Goal: Task Accomplishment & Management: Use online tool/utility

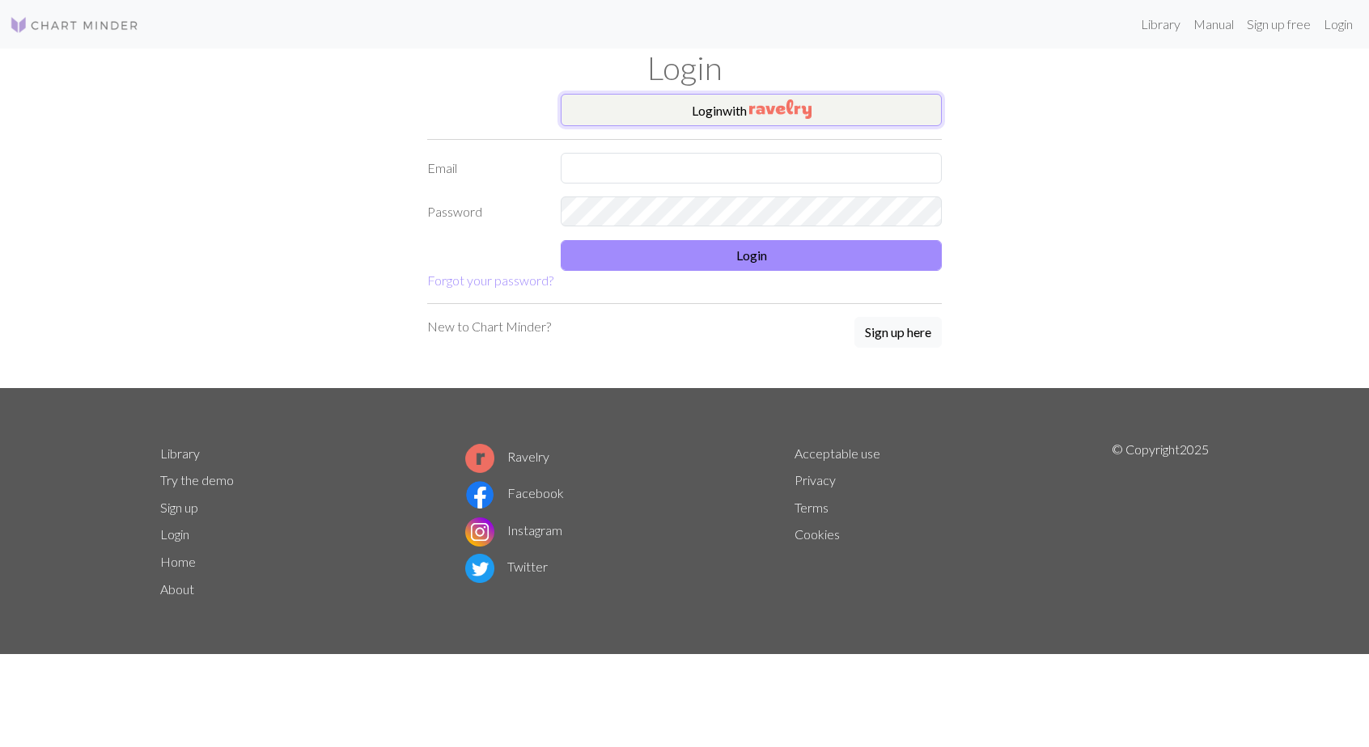
click at [707, 111] on button "Login with" at bounding box center [751, 110] width 381 height 32
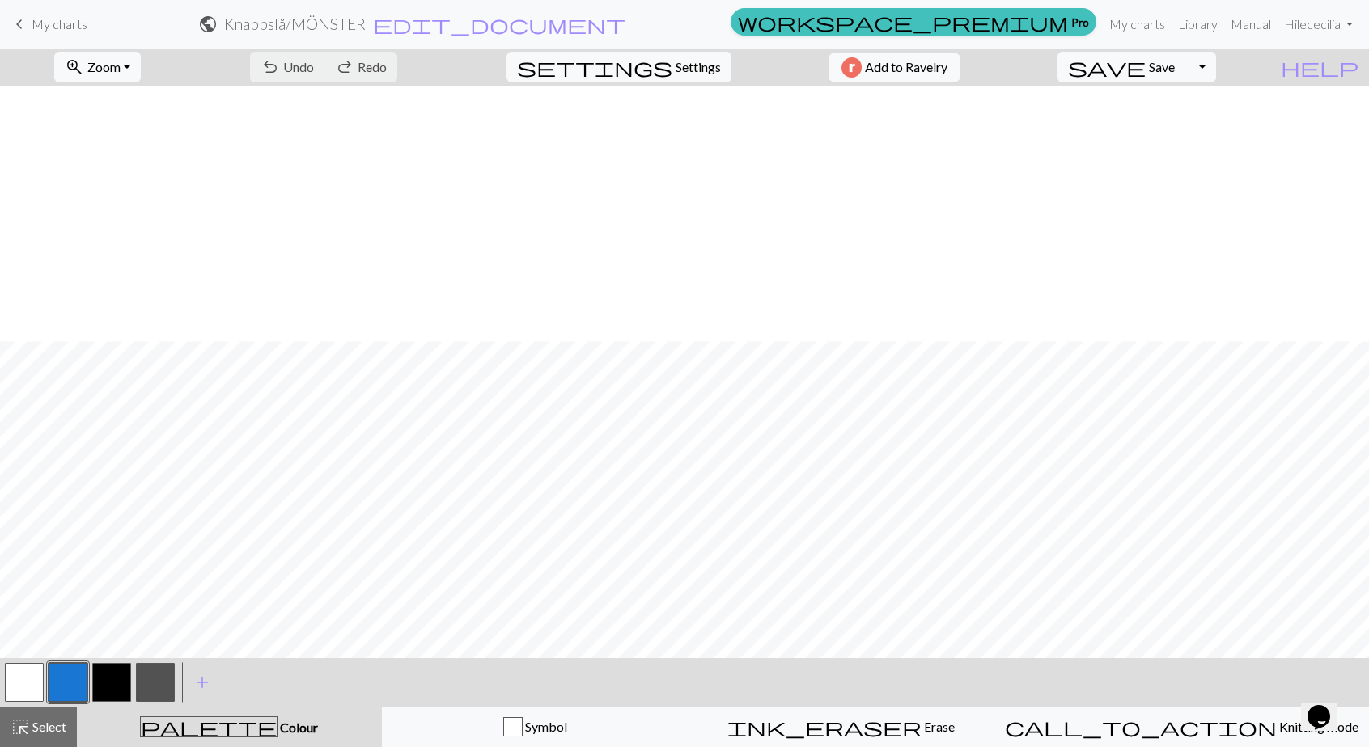
scroll to position [256, 0]
click at [32, 30] on span "My charts" at bounding box center [60, 23] width 56 height 15
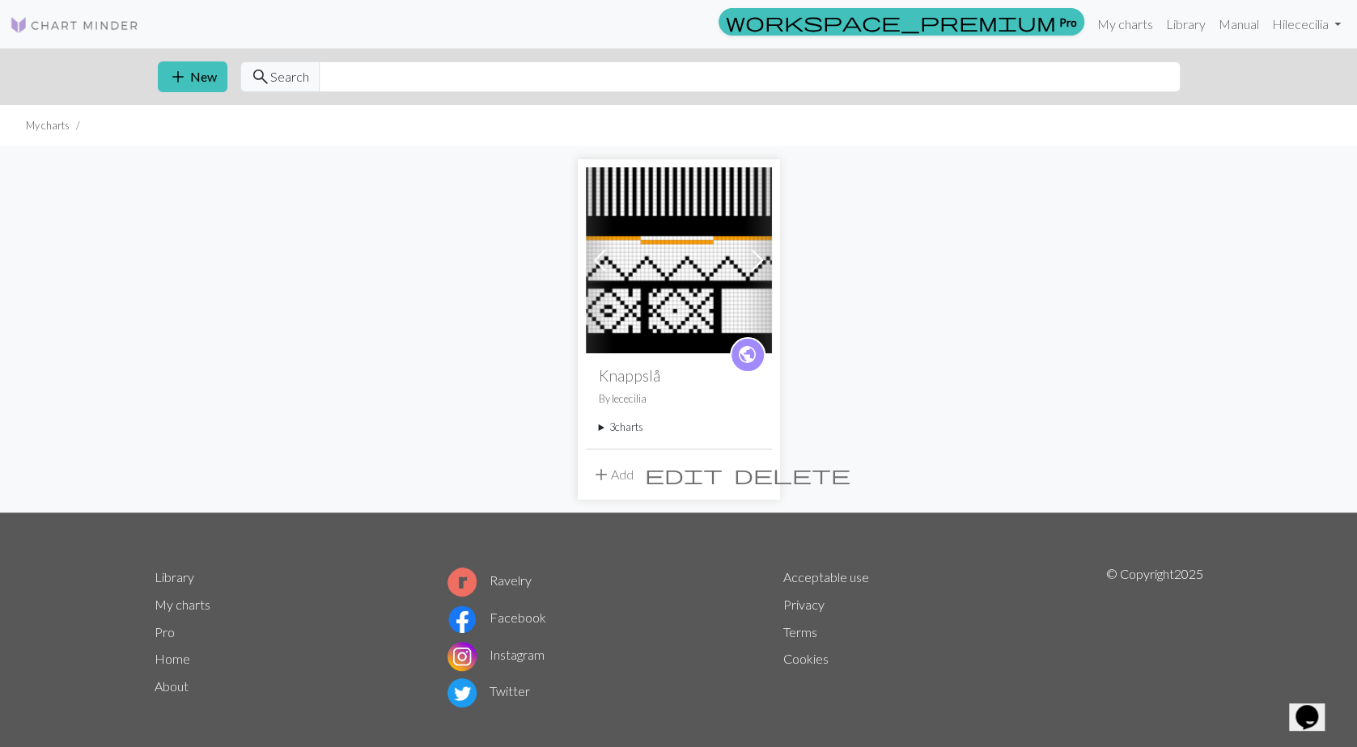
click at [625, 427] on summary "3 charts" at bounding box center [679, 427] width 160 height 15
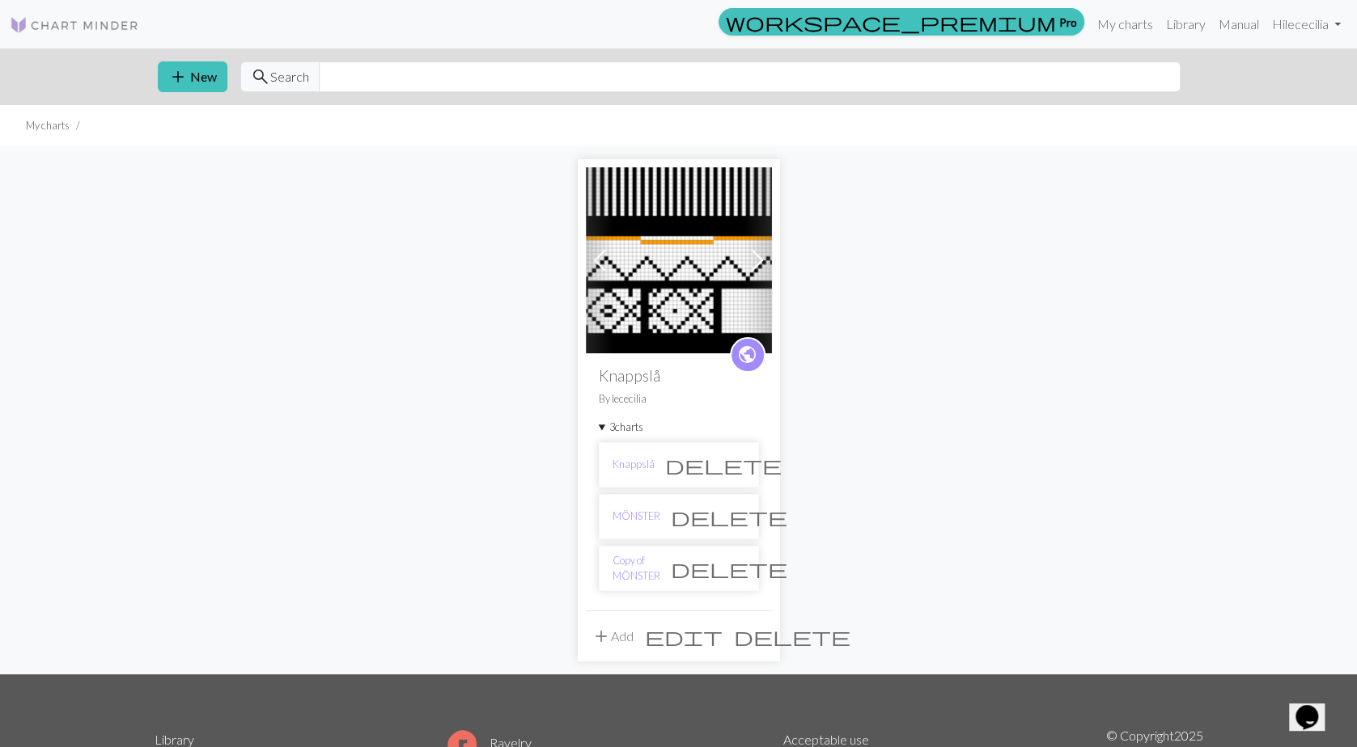
click at [637, 573] on li "Copy of MÖNSTER delete" at bounding box center [679, 568] width 160 height 45
click at [637, 561] on link "Copy of MÖNSTER" at bounding box center [636, 568] width 48 height 31
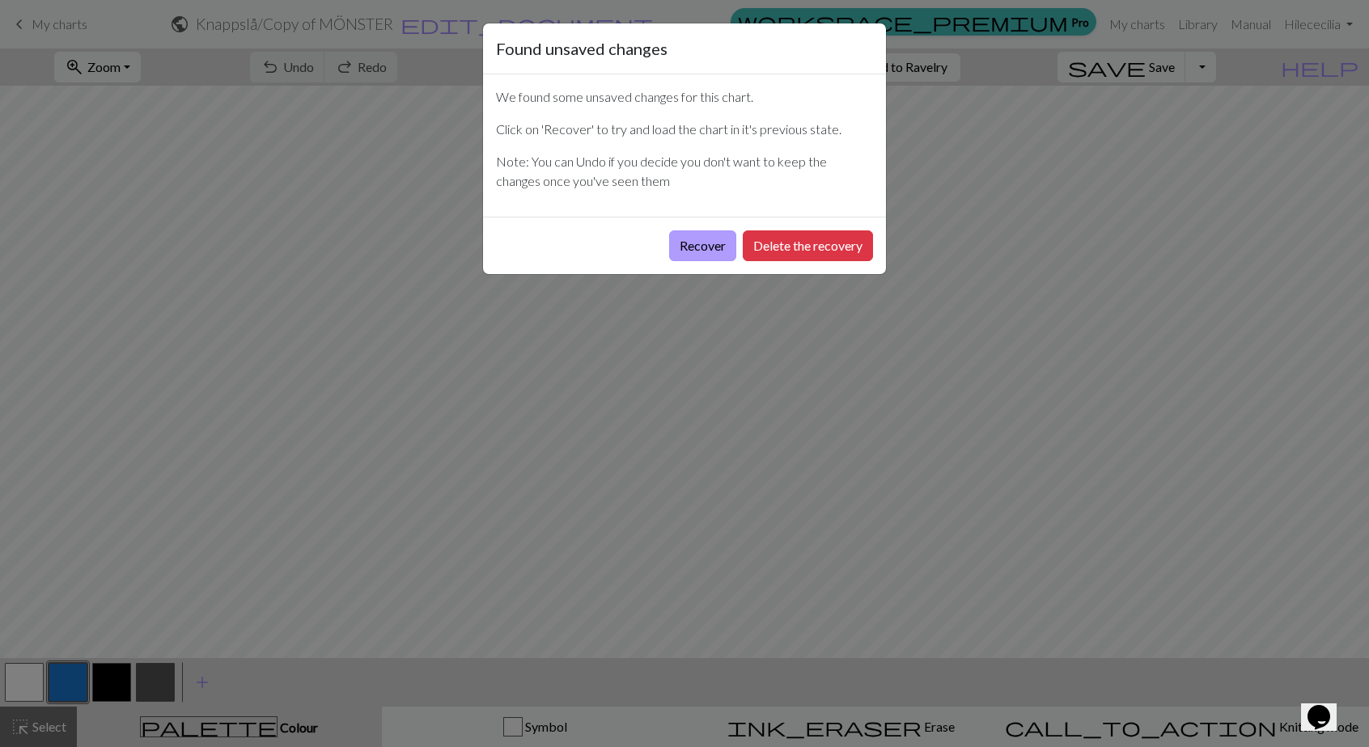
click at [701, 243] on button "Recover" at bounding box center [702, 246] width 67 height 31
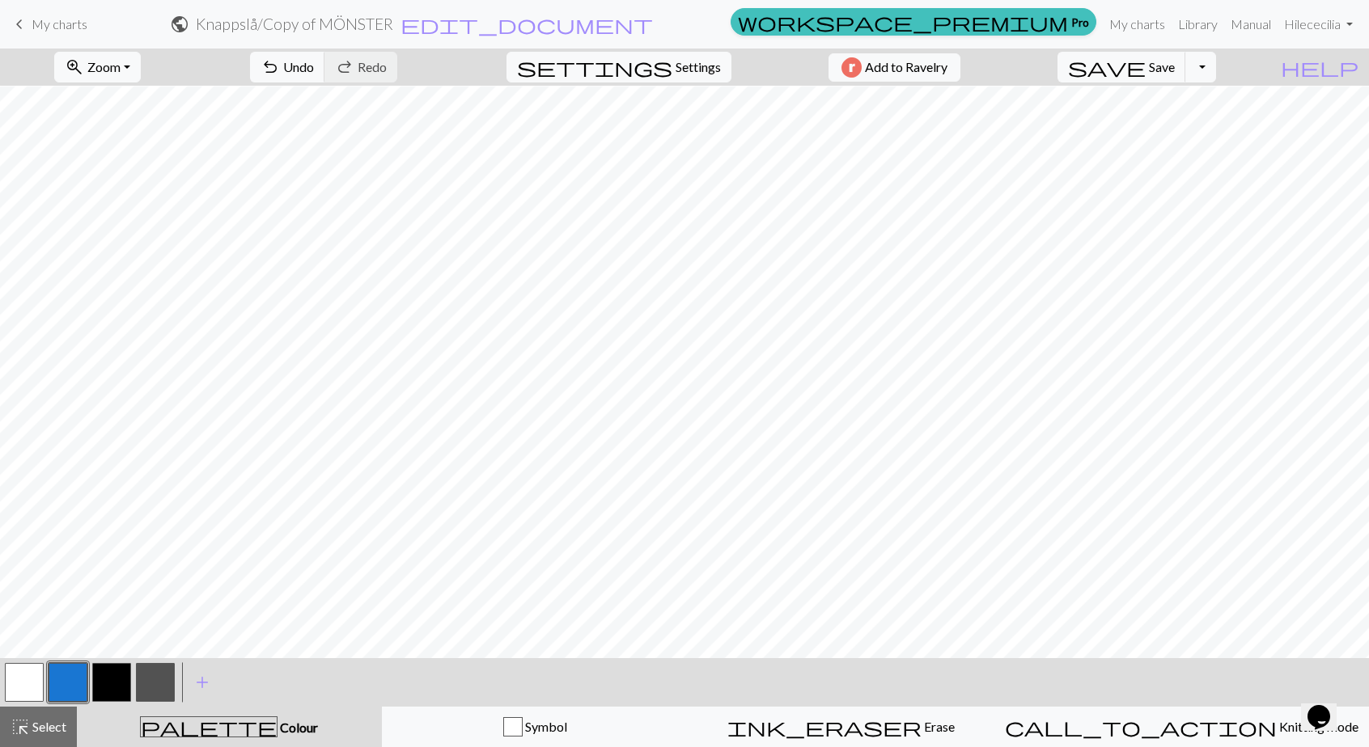
scroll to position [256, 0]
click at [18, 692] on button "button" at bounding box center [24, 682] width 39 height 39
click at [107, 687] on button "button" at bounding box center [111, 682] width 39 height 39
click at [141, 672] on button "button" at bounding box center [155, 682] width 39 height 39
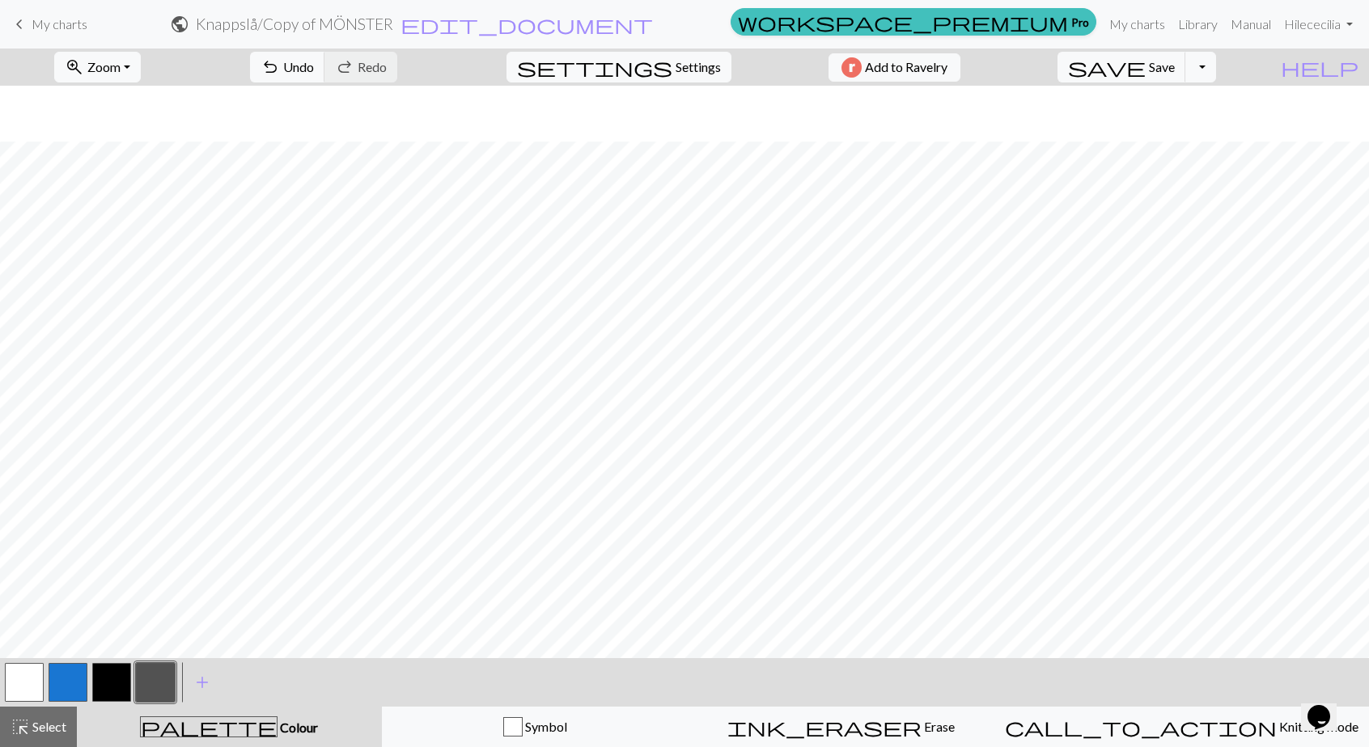
scroll to position [175, 0]
drag, startPoint x: 29, startPoint y: 681, endPoint x: 46, endPoint y: 652, distance: 33.7
click at [29, 680] on button "button" at bounding box center [24, 682] width 39 height 39
click at [314, 66] on span "Undo" at bounding box center [298, 66] width 31 height 15
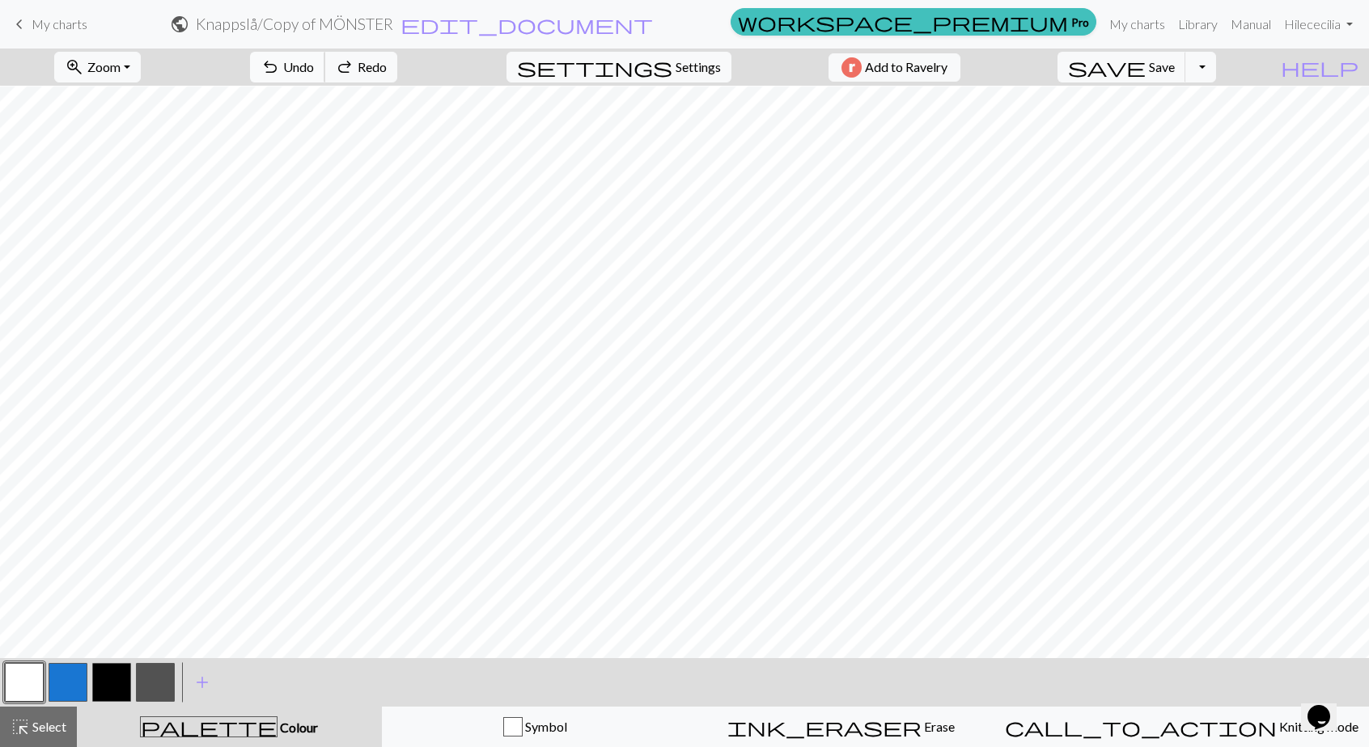
click at [314, 66] on span "Undo" at bounding box center [298, 66] width 31 height 15
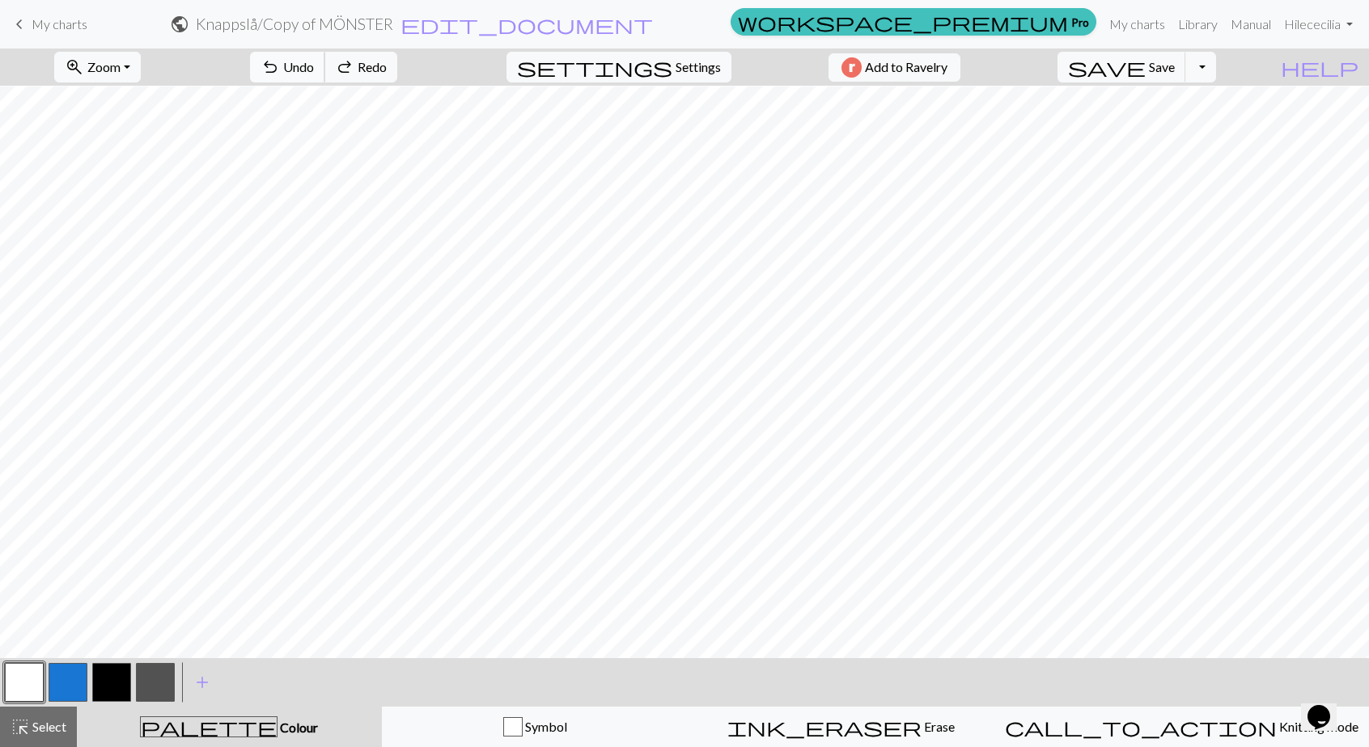
click at [314, 66] on span "Undo" at bounding box center [298, 66] width 31 height 15
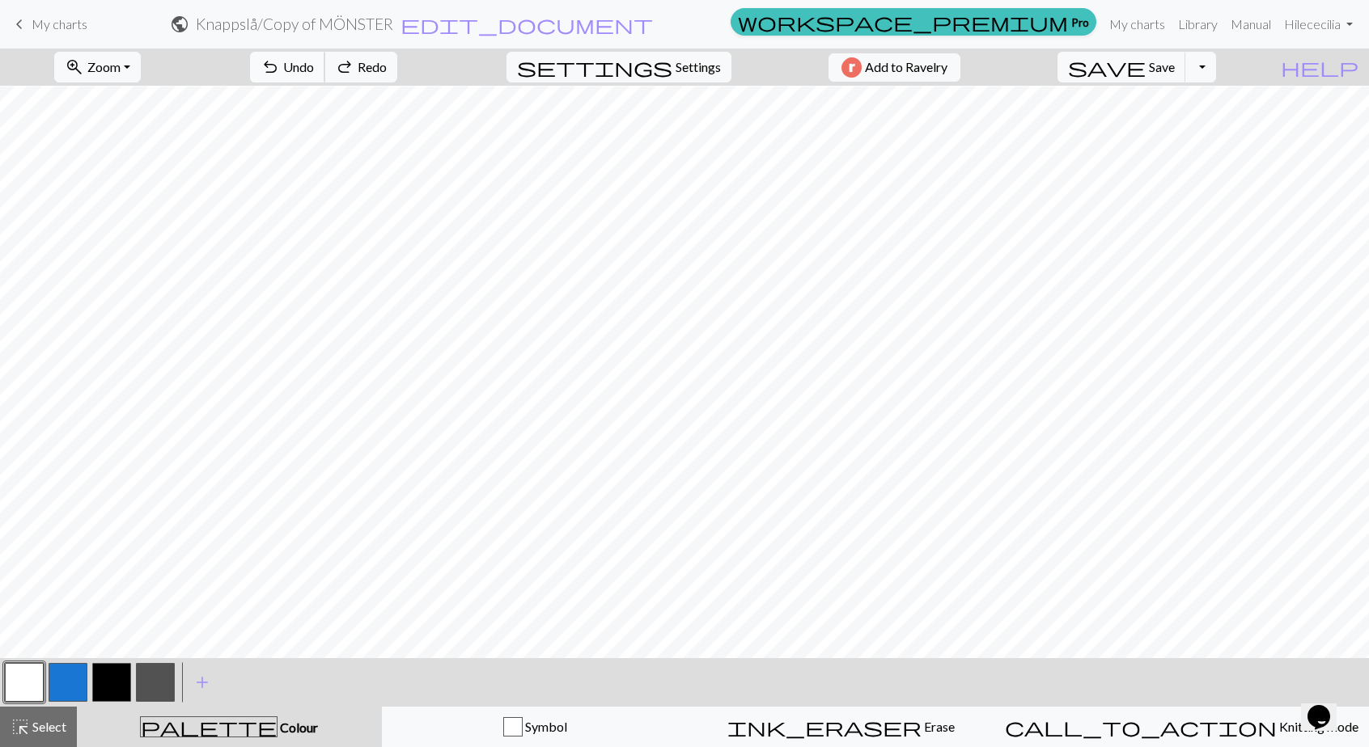
click at [314, 66] on span "Undo" at bounding box center [298, 66] width 31 height 15
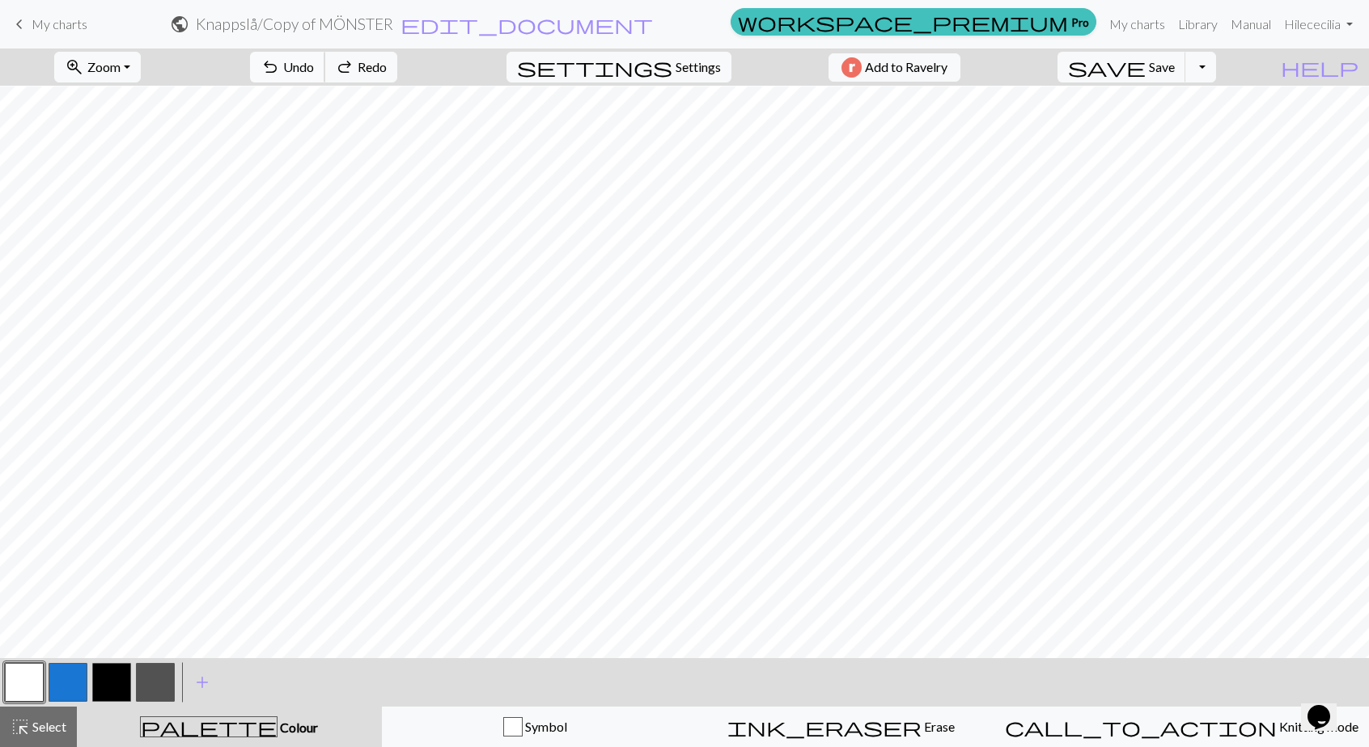
click at [314, 66] on span "Undo" at bounding box center [298, 66] width 31 height 15
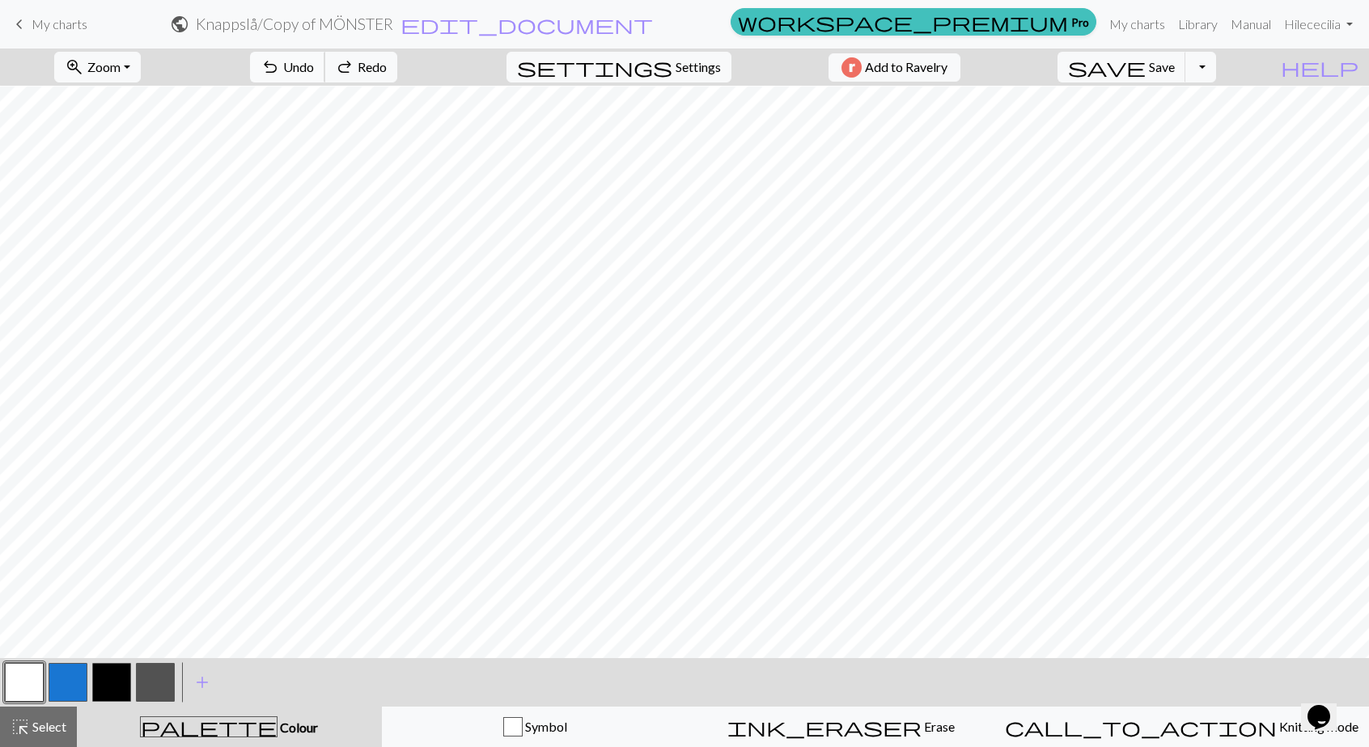
click at [314, 66] on span "Undo" at bounding box center [298, 66] width 31 height 15
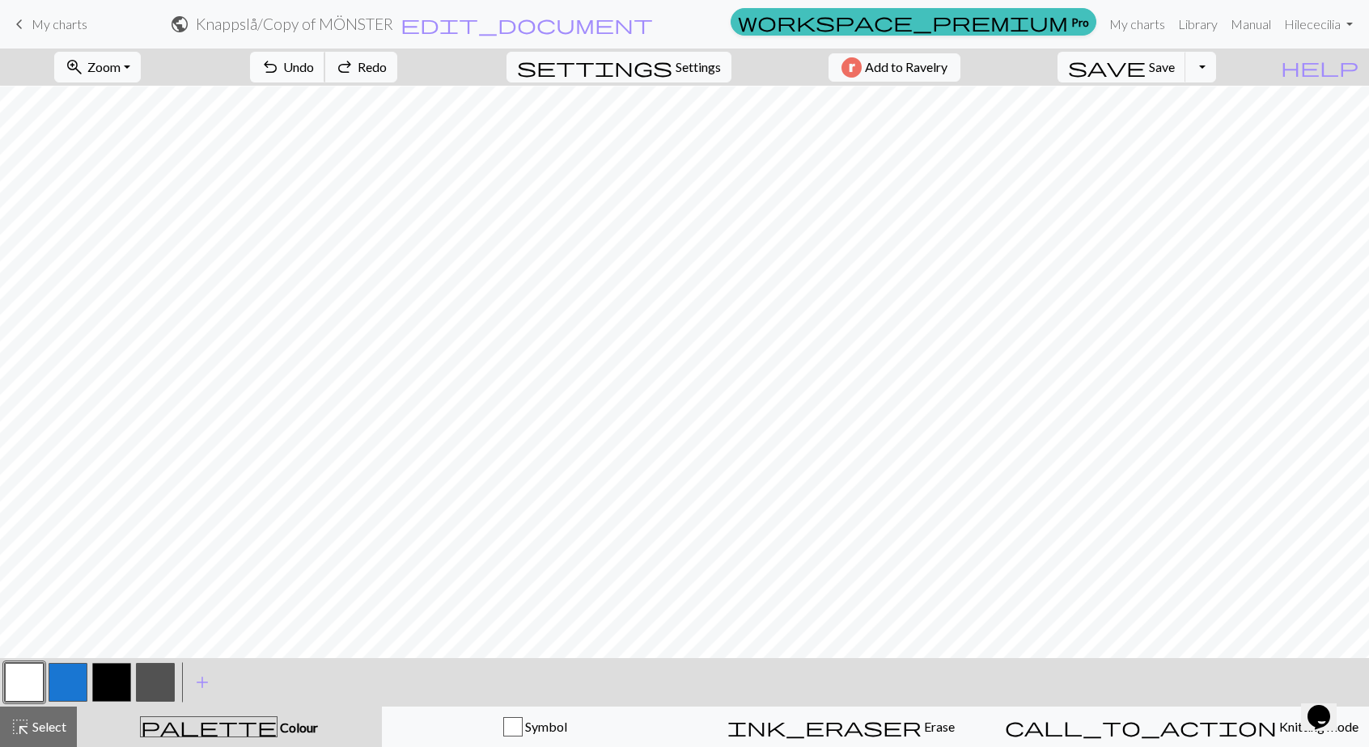
click at [314, 66] on span "Undo" at bounding box center [298, 66] width 31 height 15
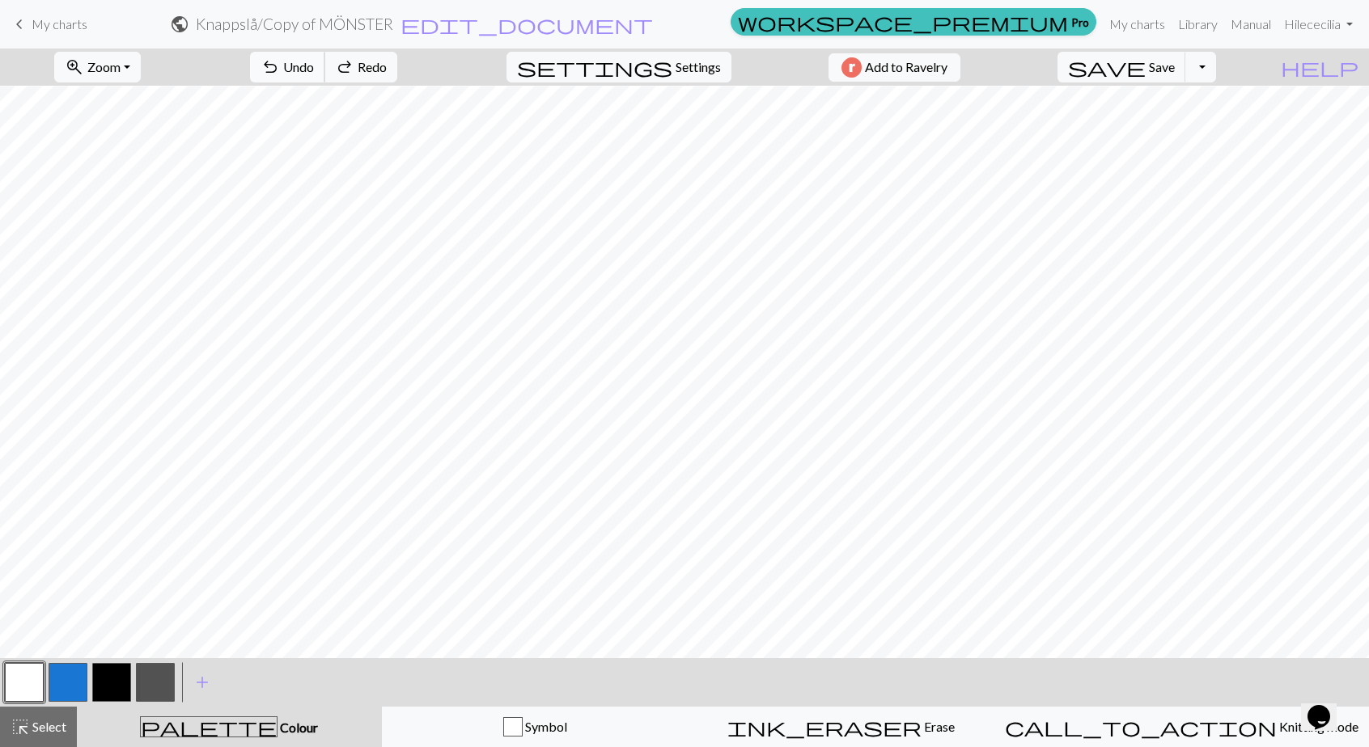
click at [314, 66] on span "Undo" at bounding box center [298, 66] width 31 height 15
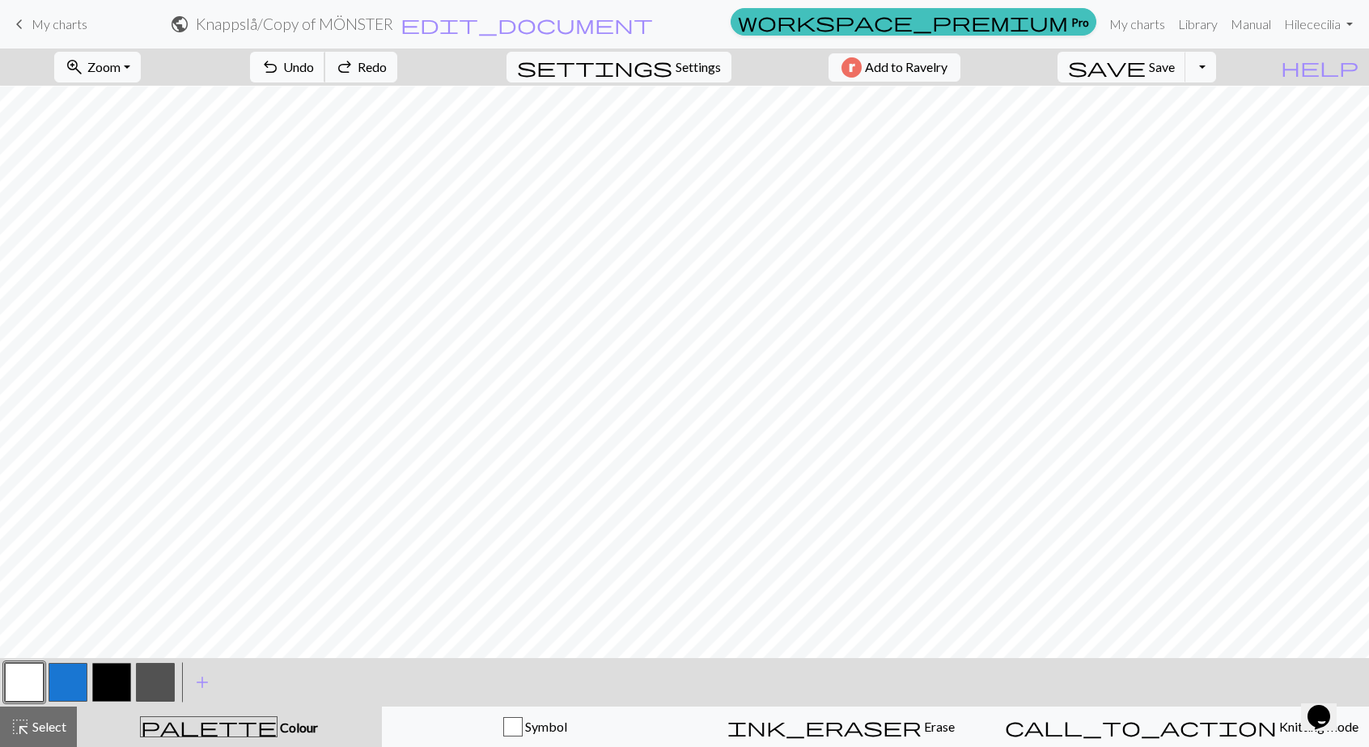
click at [314, 66] on span "Undo" at bounding box center [298, 66] width 31 height 15
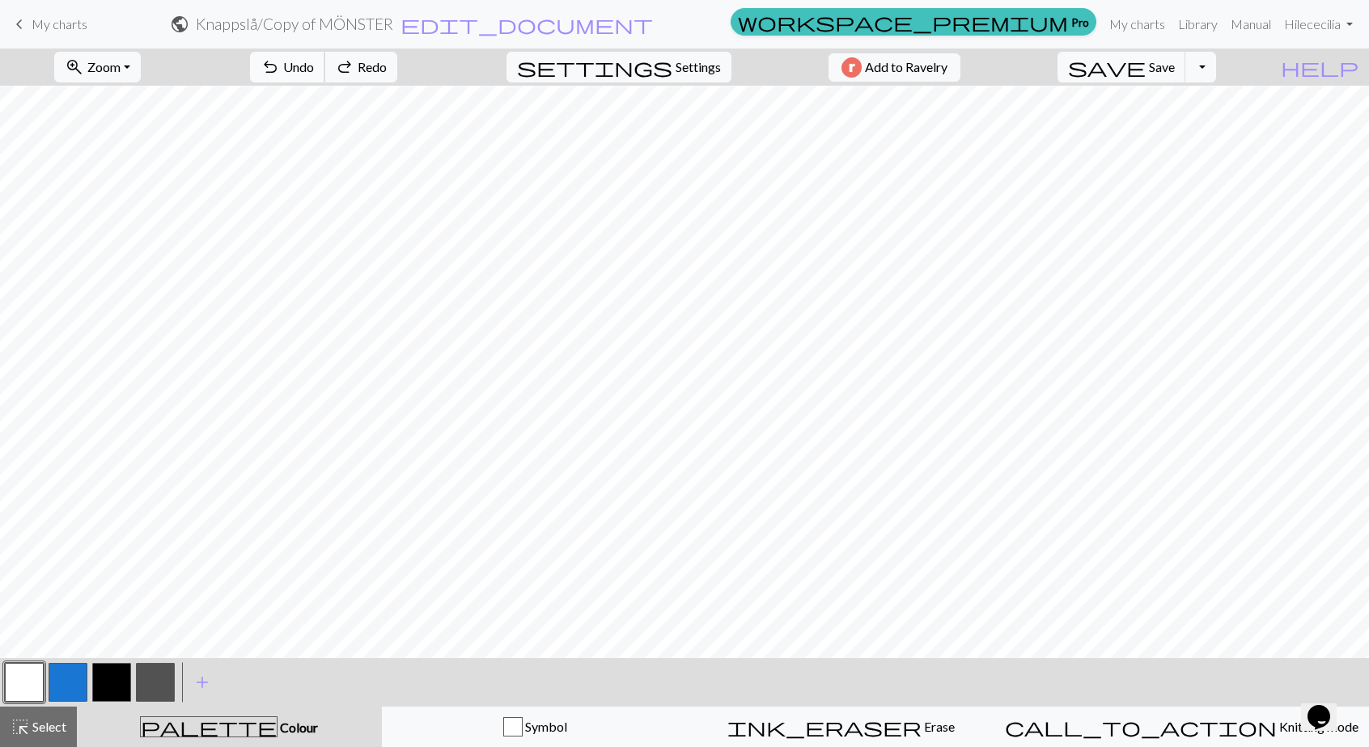
click at [314, 66] on span "Undo" at bounding box center [298, 66] width 31 height 15
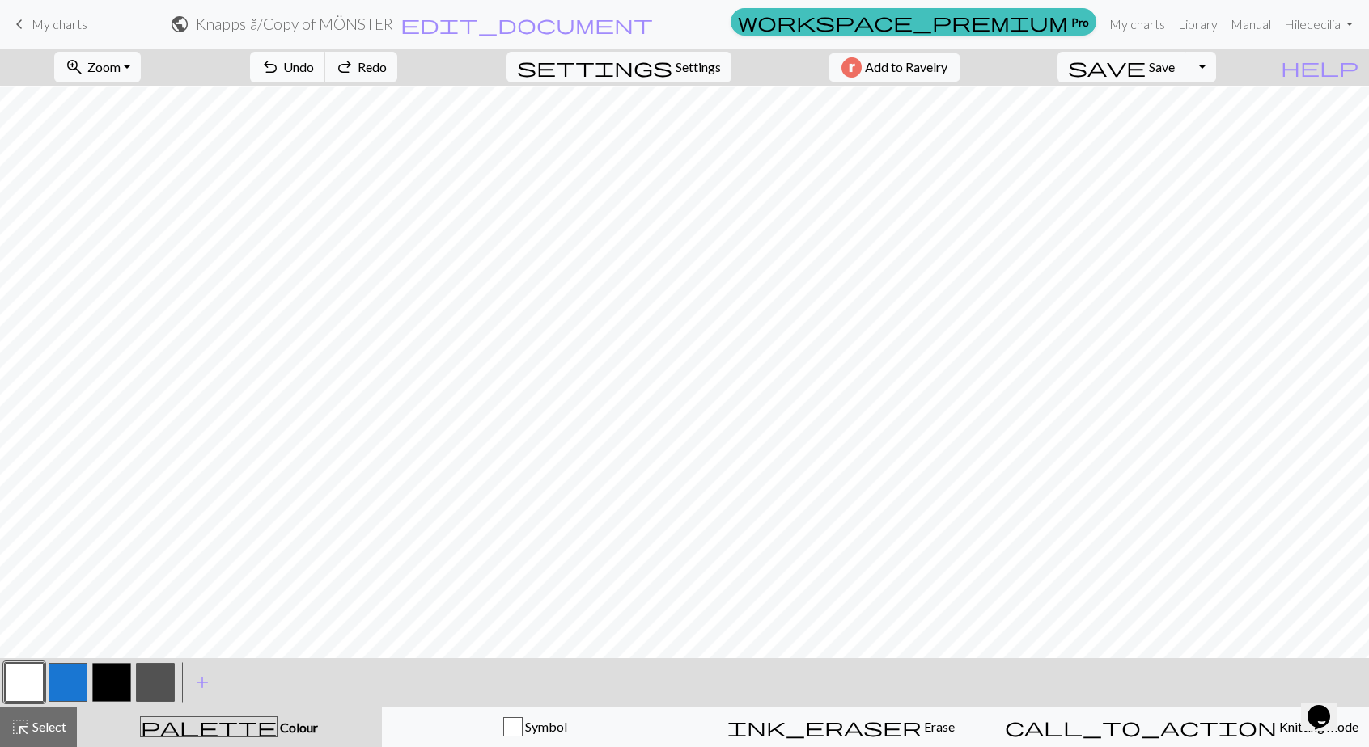
click at [314, 66] on span "Undo" at bounding box center [298, 66] width 31 height 15
click at [314, 67] on span "Undo" at bounding box center [298, 66] width 31 height 15
click at [1175, 70] on span "Save" at bounding box center [1162, 66] width 26 height 15
